Goal: Task Accomplishment & Management: Manage account settings

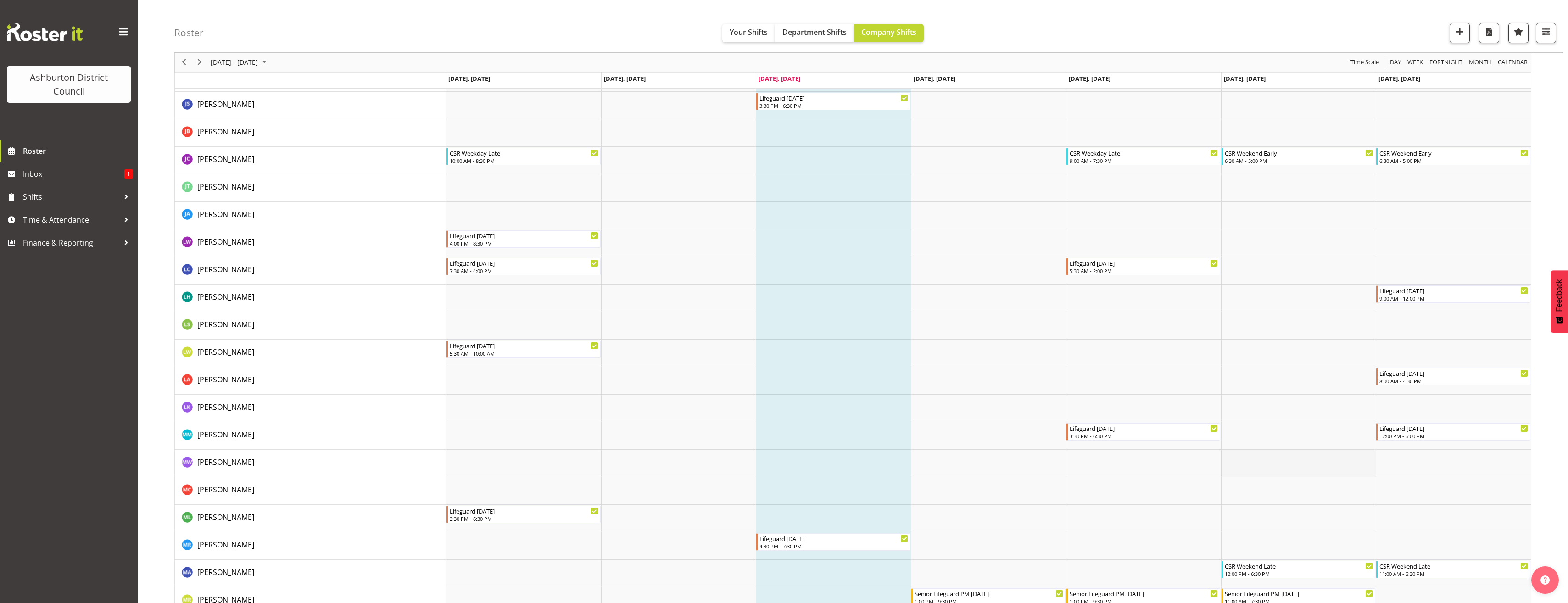
scroll to position [1285, 0]
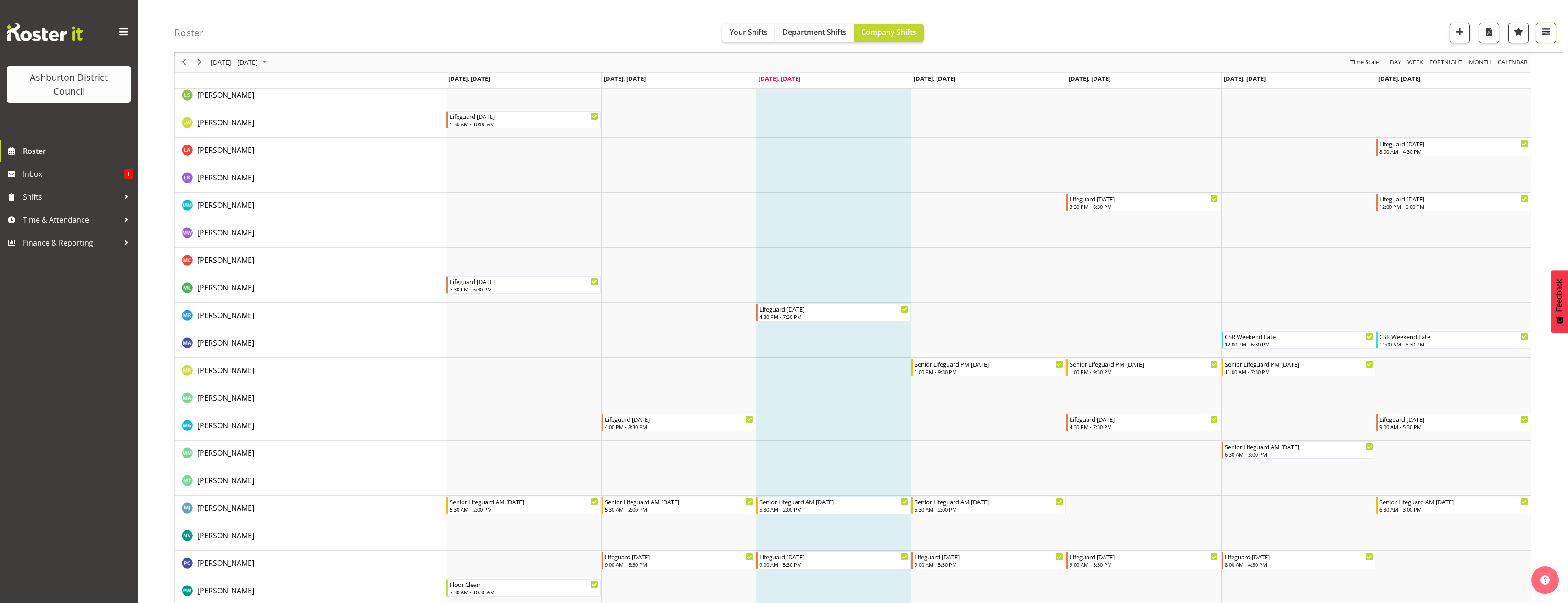
click at [1549, 38] on button "button" at bounding box center [1545, 33] width 20 height 20
click at [1528, 61] on button "1 Locations" at bounding box center [1488, 61] width 121 height 20
click at [1441, 127] on span at bounding box center [1438, 128] width 7 height 7
click at [1440, 127] on input "Library" at bounding box center [1437, 128] width 6 height 6
checkbox input "true"
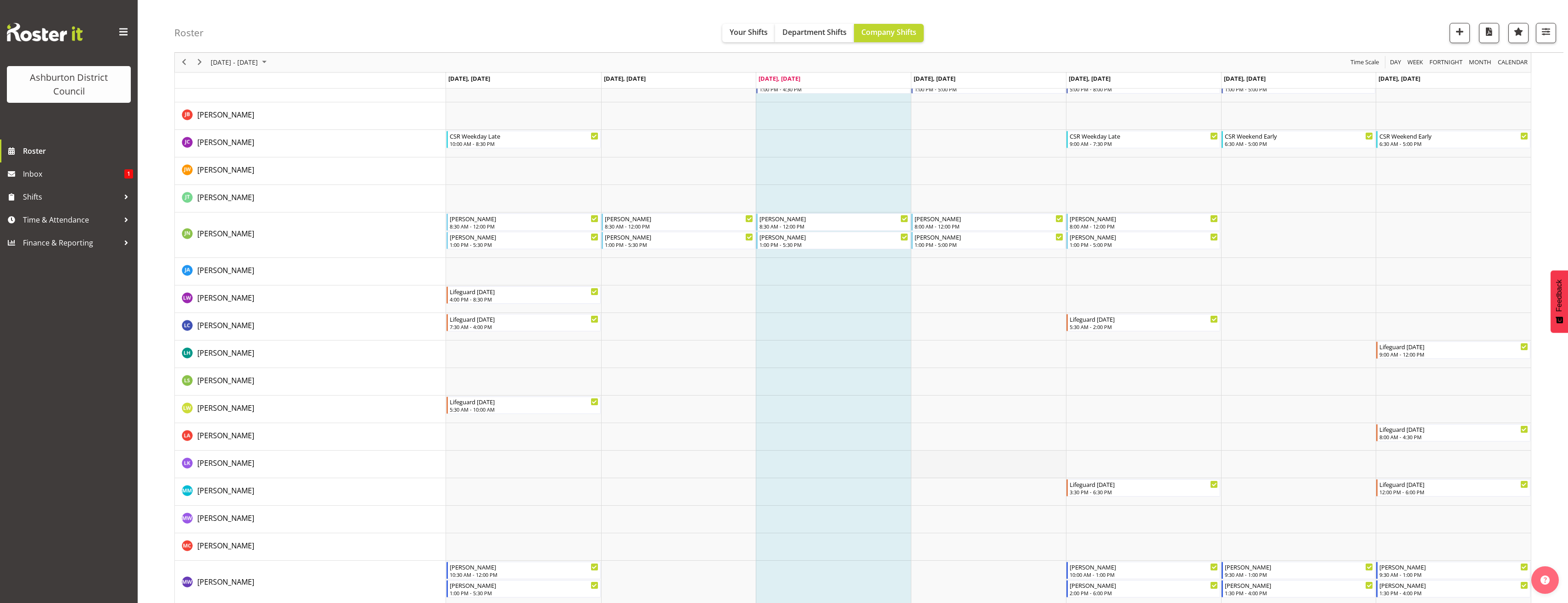
scroll to position [1489, 0]
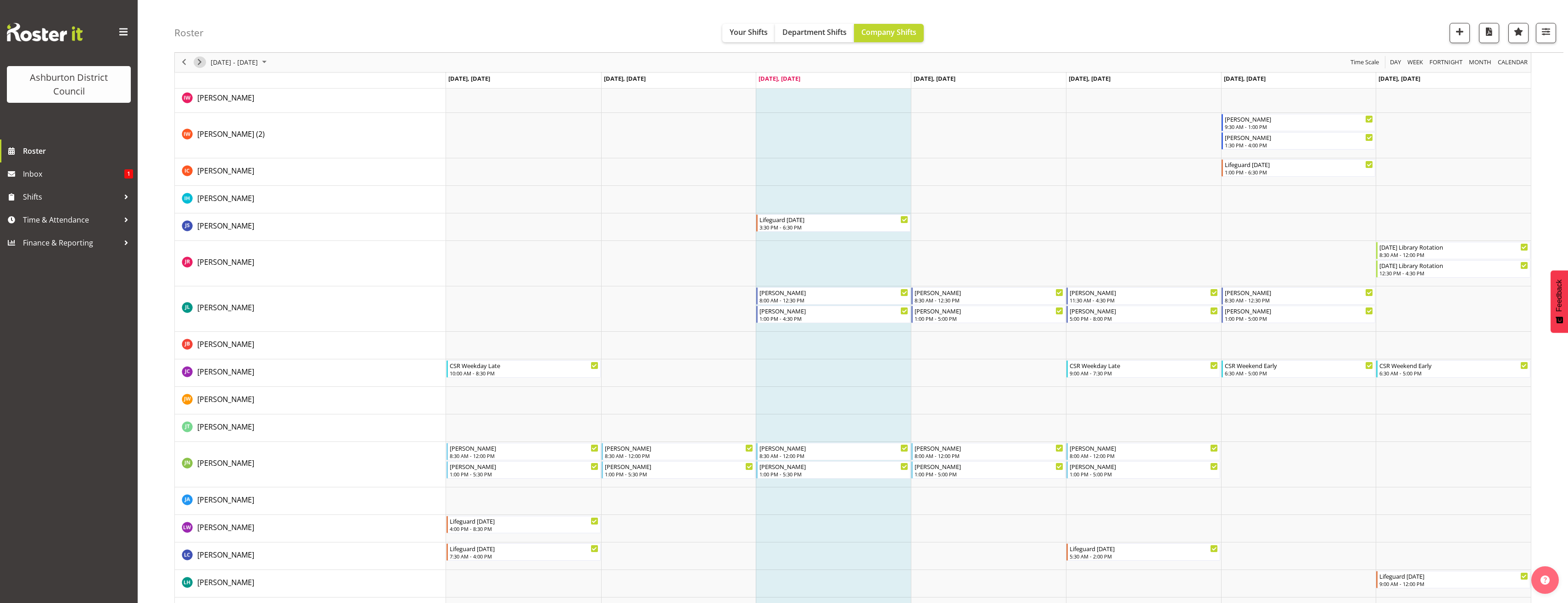
click at [201, 60] on span "Next" at bounding box center [200, 62] width 11 height 12
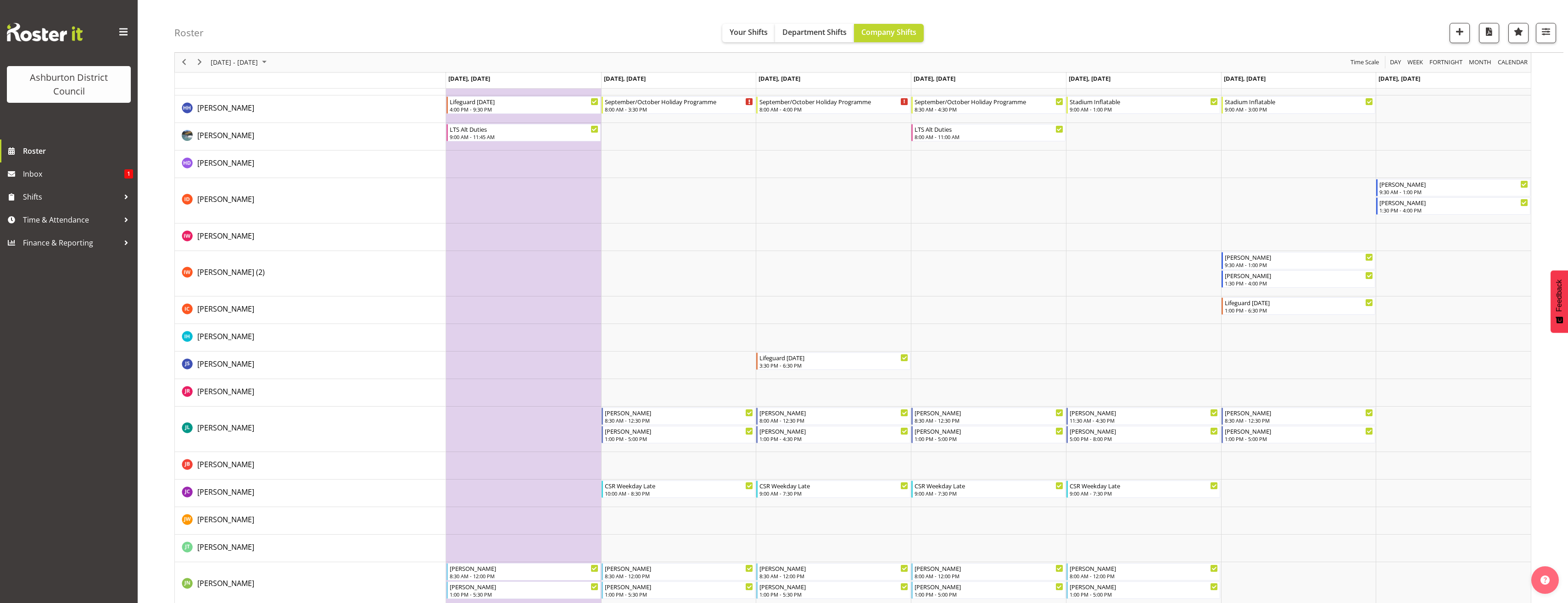
scroll to position [1513, 0]
